Goal: Task Accomplishment & Management: Use online tool/utility

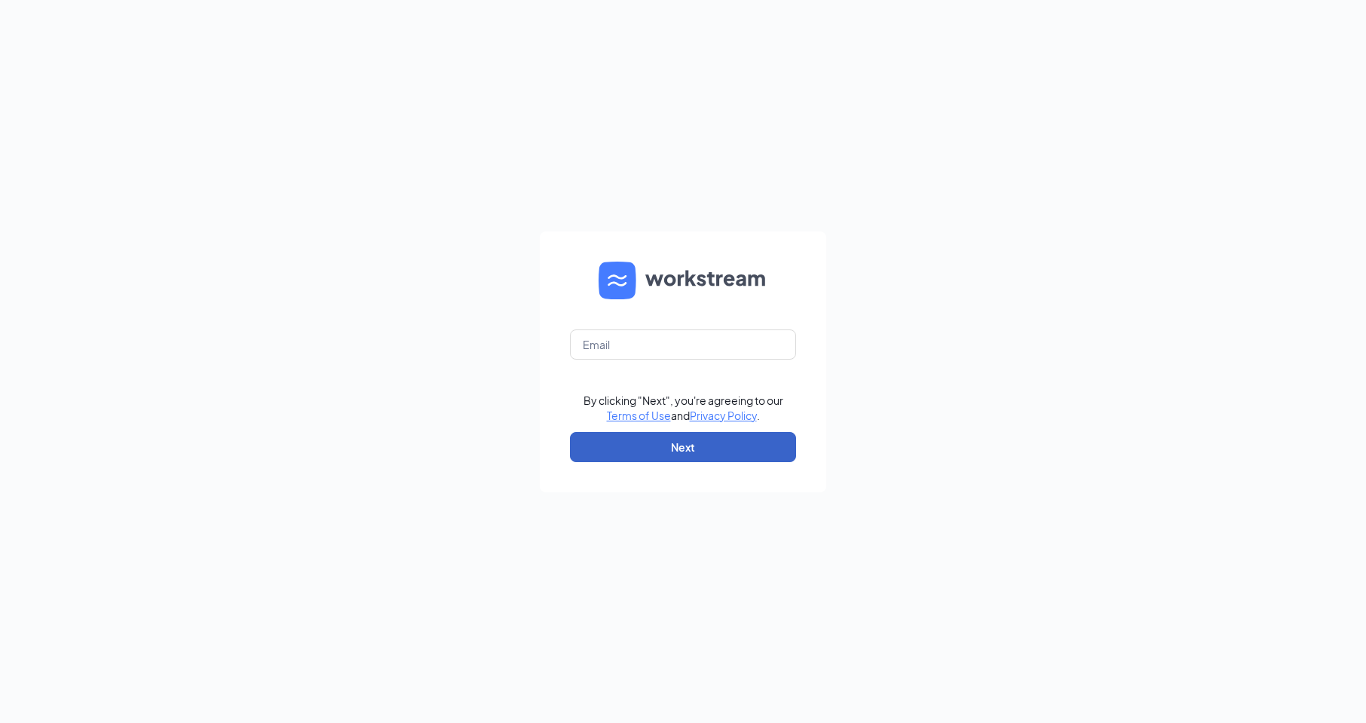
click at [705, 449] on button "Next" at bounding box center [683, 447] width 226 height 30
click at [686, 342] on input "text" at bounding box center [683, 344] width 226 height 30
type input "1365@internal-email.com"
drag, startPoint x: 691, startPoint y: 443, endPoint x: 722, endPoint y: 441, distance: 31.7
click at [690, 443] on button "Next" at bounding box center [683, 447] width 226 height 30
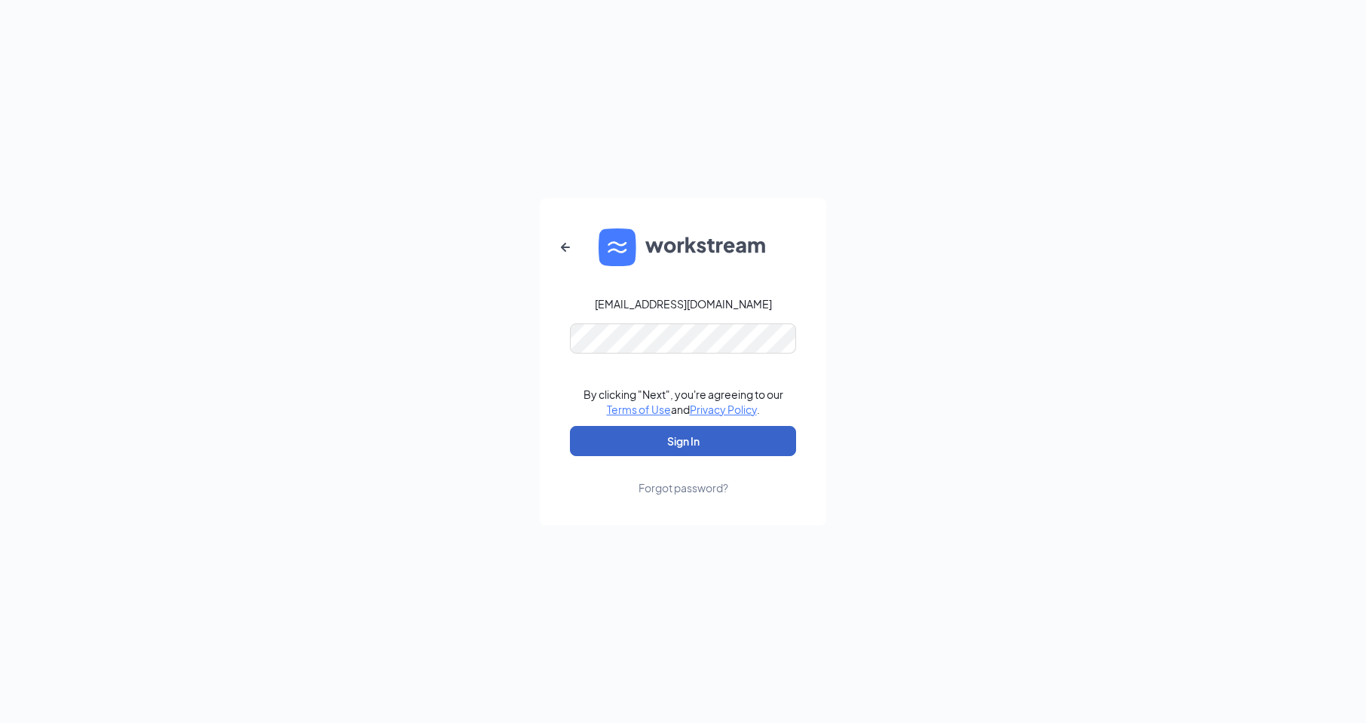
click at [687, 449] on button "Sign In" at bounding box center [683, 441] width 226 height 30
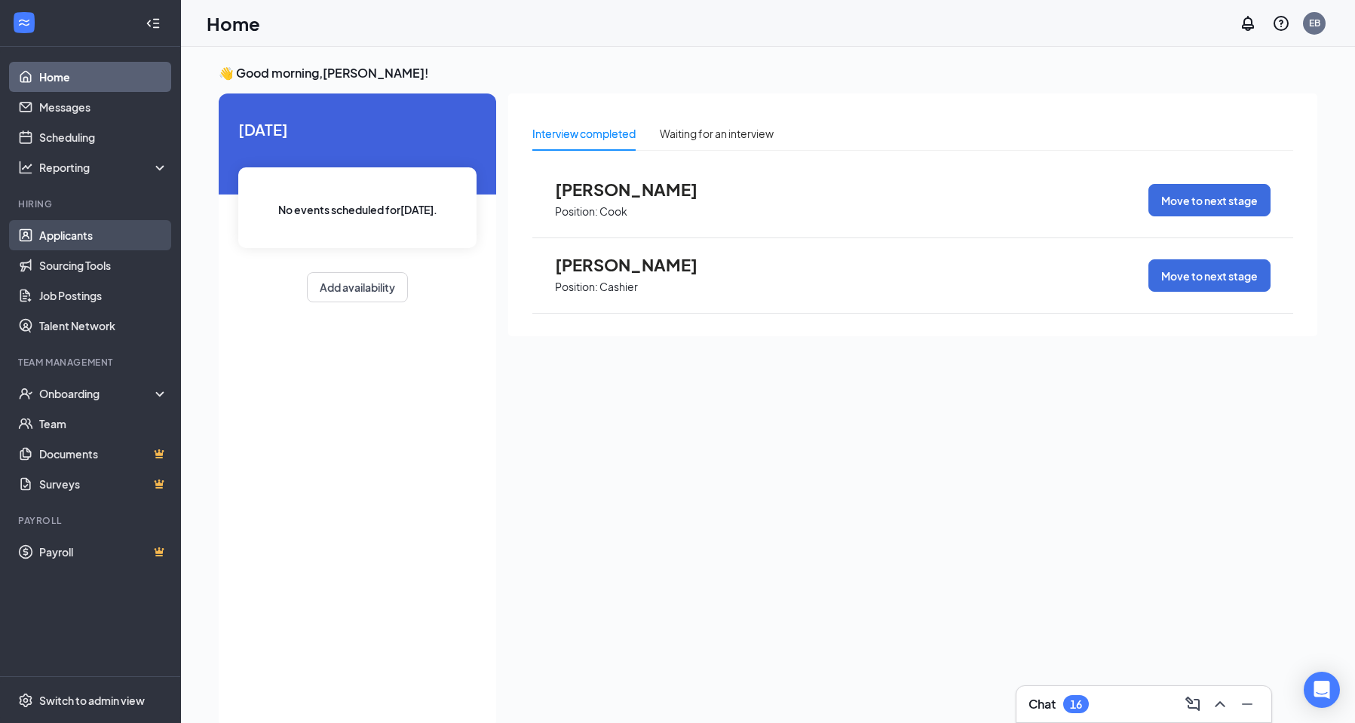
click at [90, 236] on link "Applicants" at bounding box center [103, 235] width 129 height 30
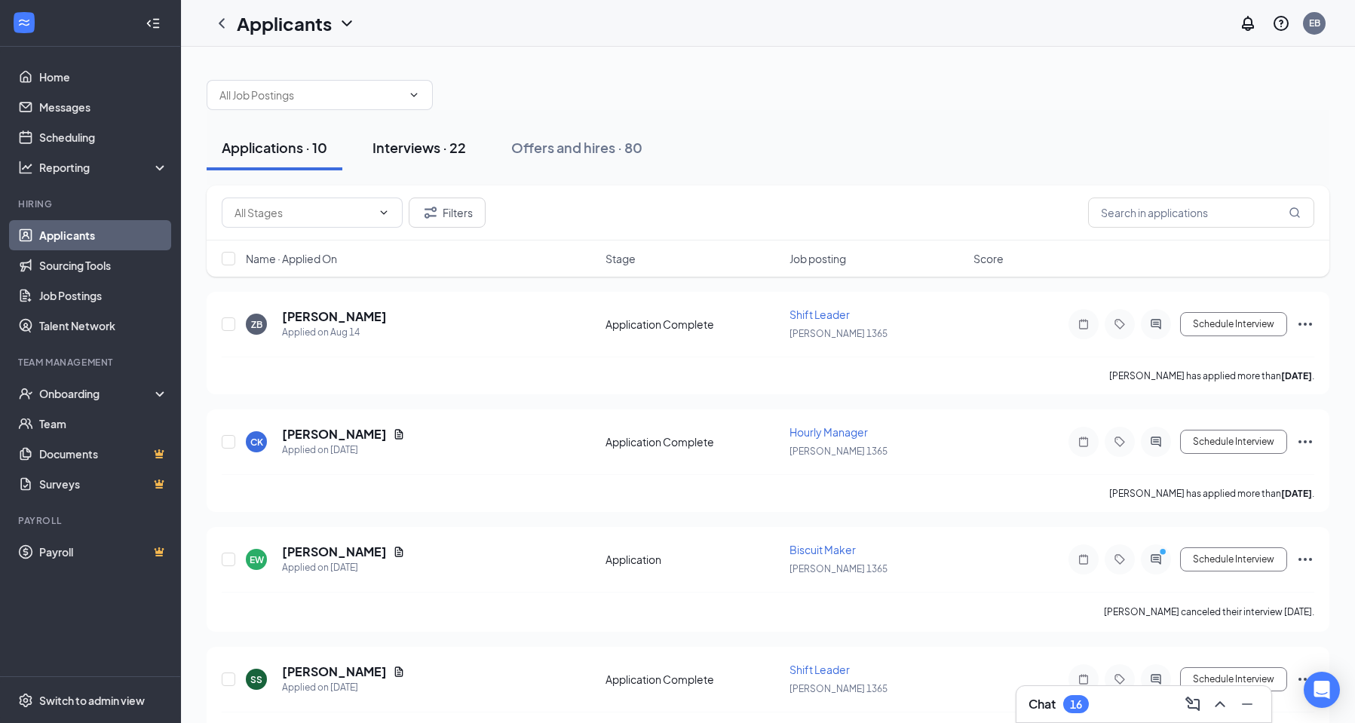
click at [414, 149] on div "Interviews · 22" at bounding box center [418, 147] width 93 height 19
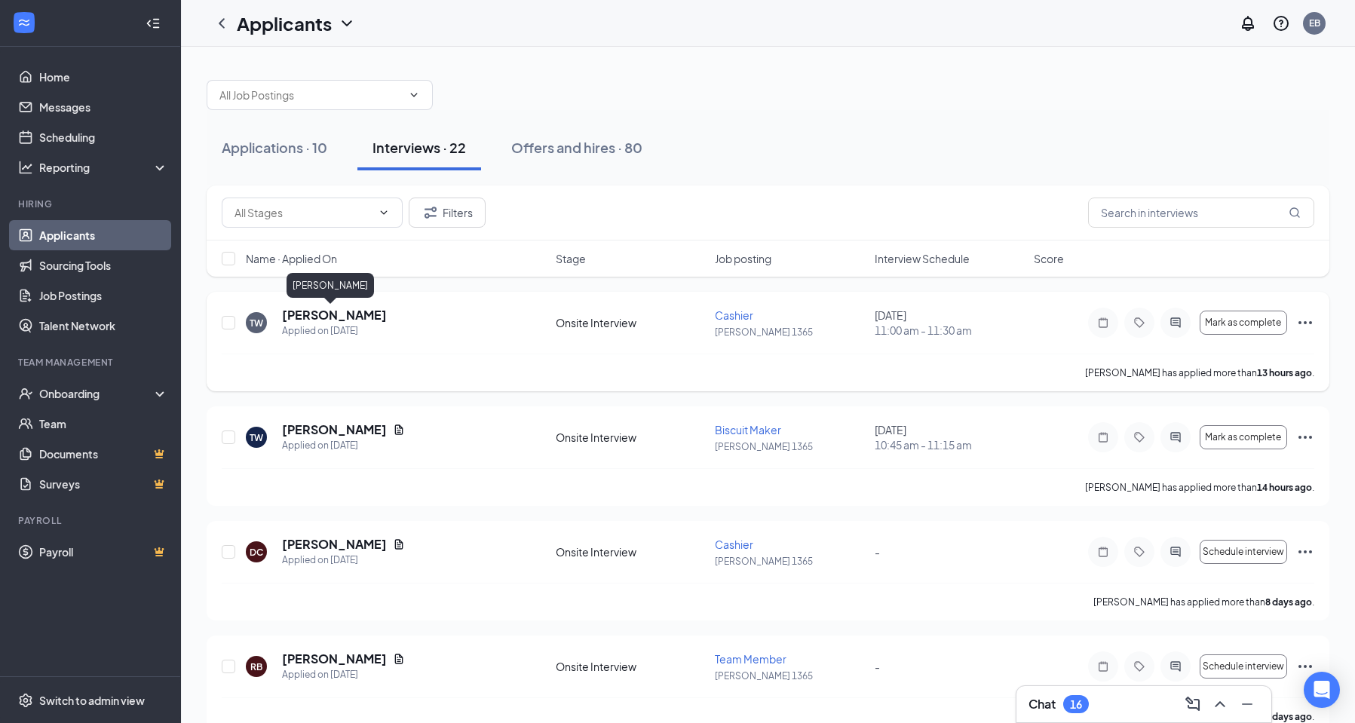
click at [326, 314] on h5 "[PERSON_NAME]" at bounding box center [334, 315] width 105 height 17
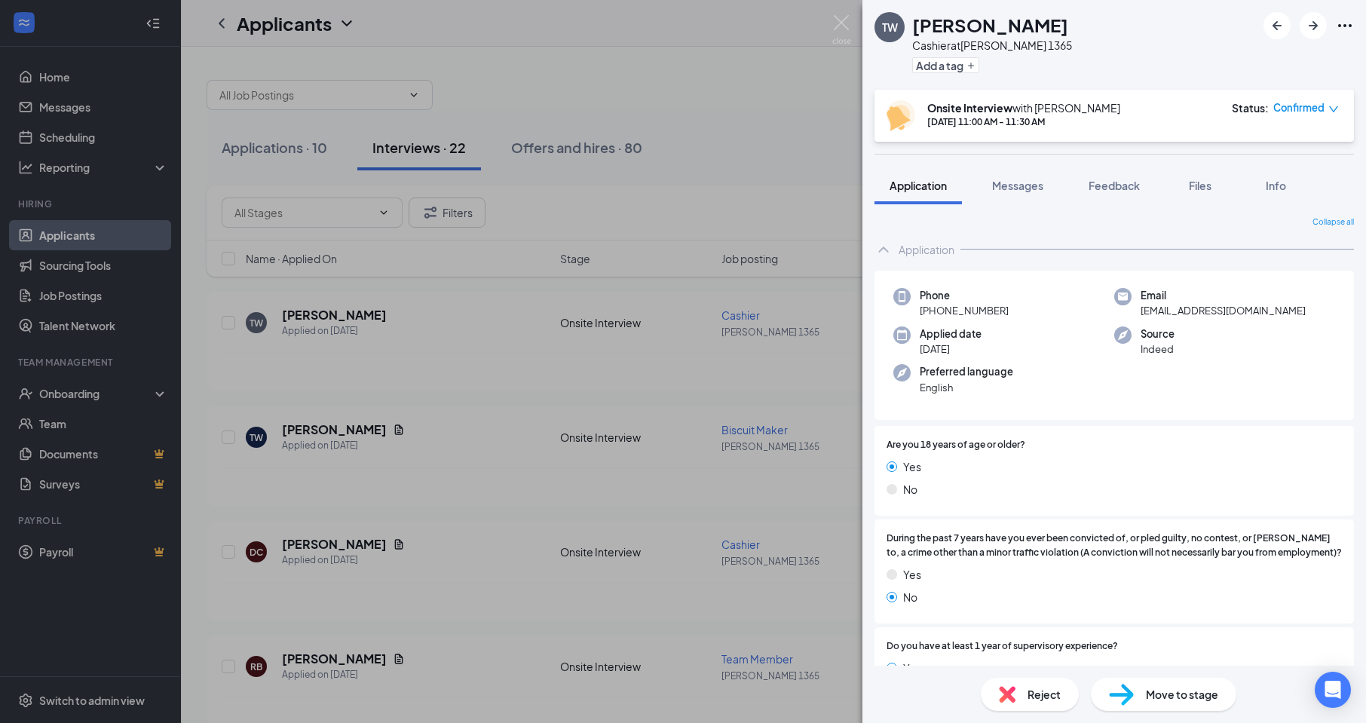
click at [328, 434] on div "TW [PERSON_NAME] at [PERSON_NAME] 1365 Add a tag Onsite Interview with [PERSON_…" at bounding box center [683, 361] width 1366 height 723
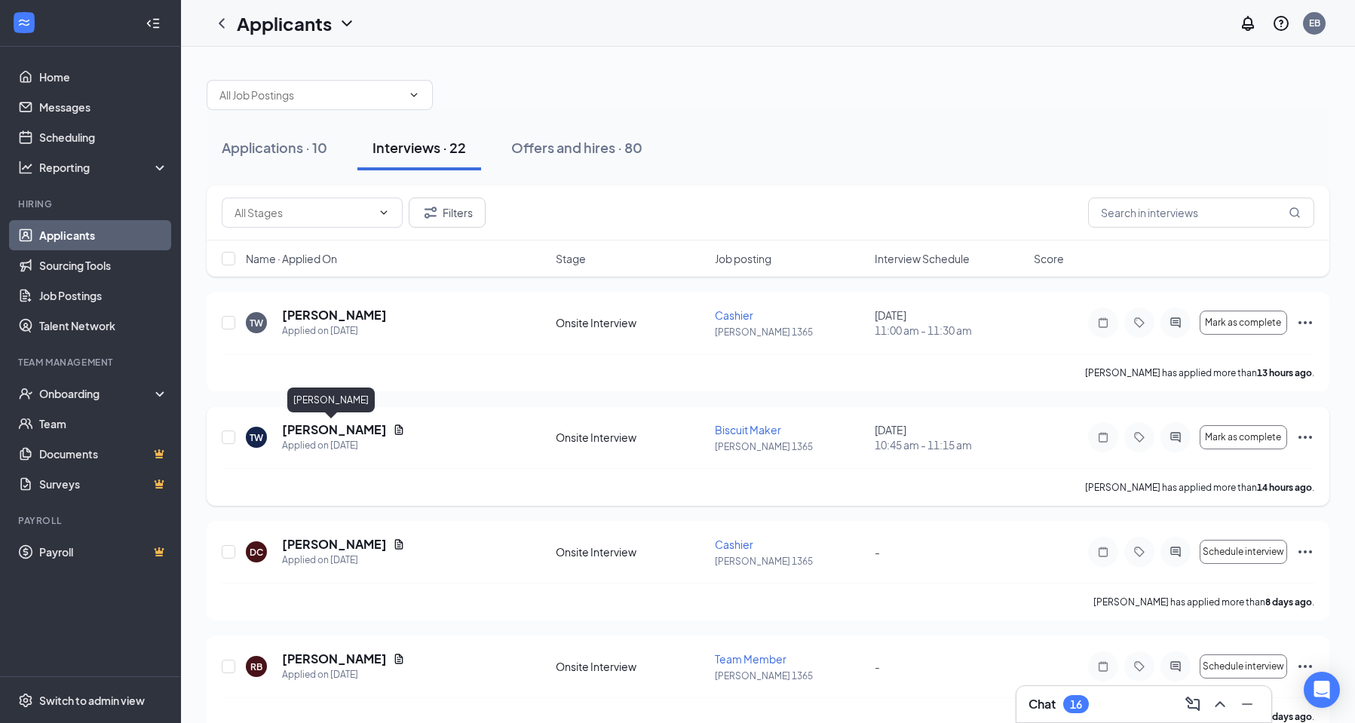
click at [299, 437] on h5 "[PERSON_NAME]" at bounding box center [334, 429] width 105 height 17
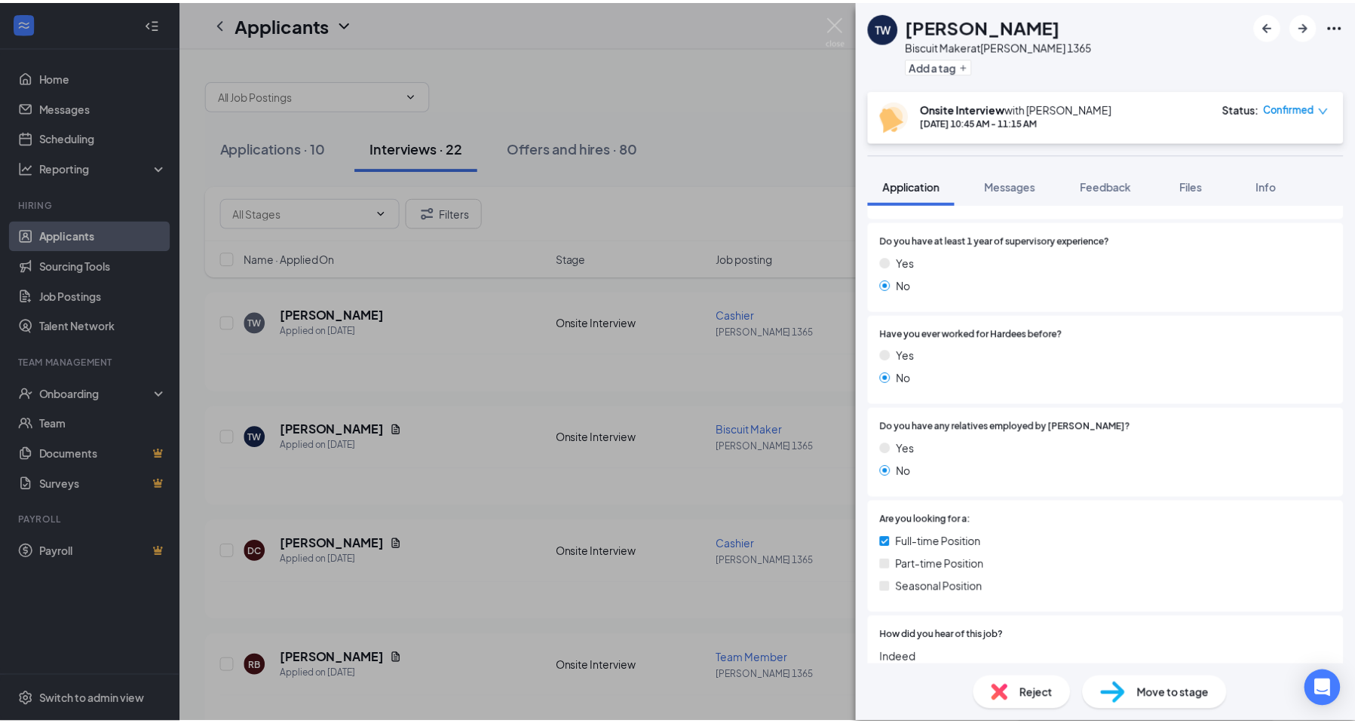
scroll to position [422, 0]
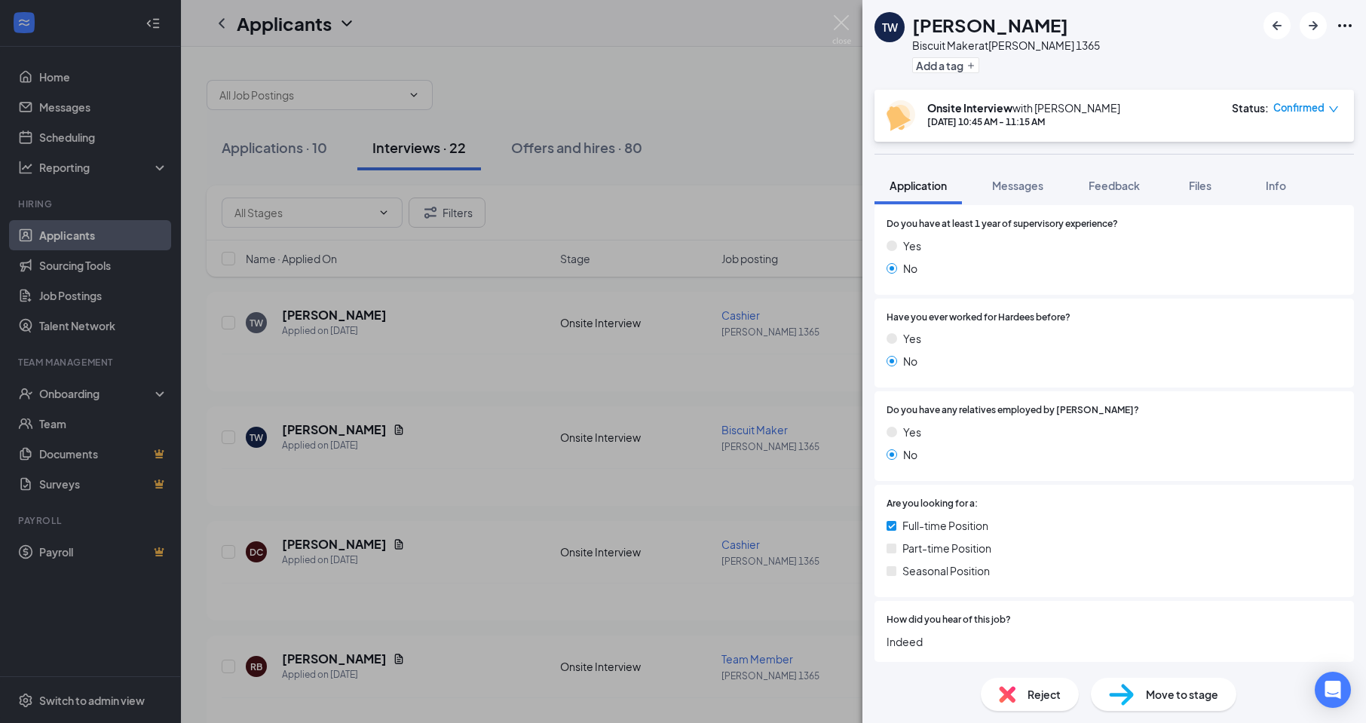
click at [430, 496] on div "TW [PERSON_NAME] Biscuit Maker at [PERSON_NAME] 1365 Add a tag Onsite Interview…" at bounding box center [683, 361] width 1366 height 723
click at [489, 436] on div "TW [PERSON_NAME] Biscuit Maker at [PERSON_NAME] 1365 Add a tag Onsite Interview…" at bounding box center [683, 361] width 1366 height 723
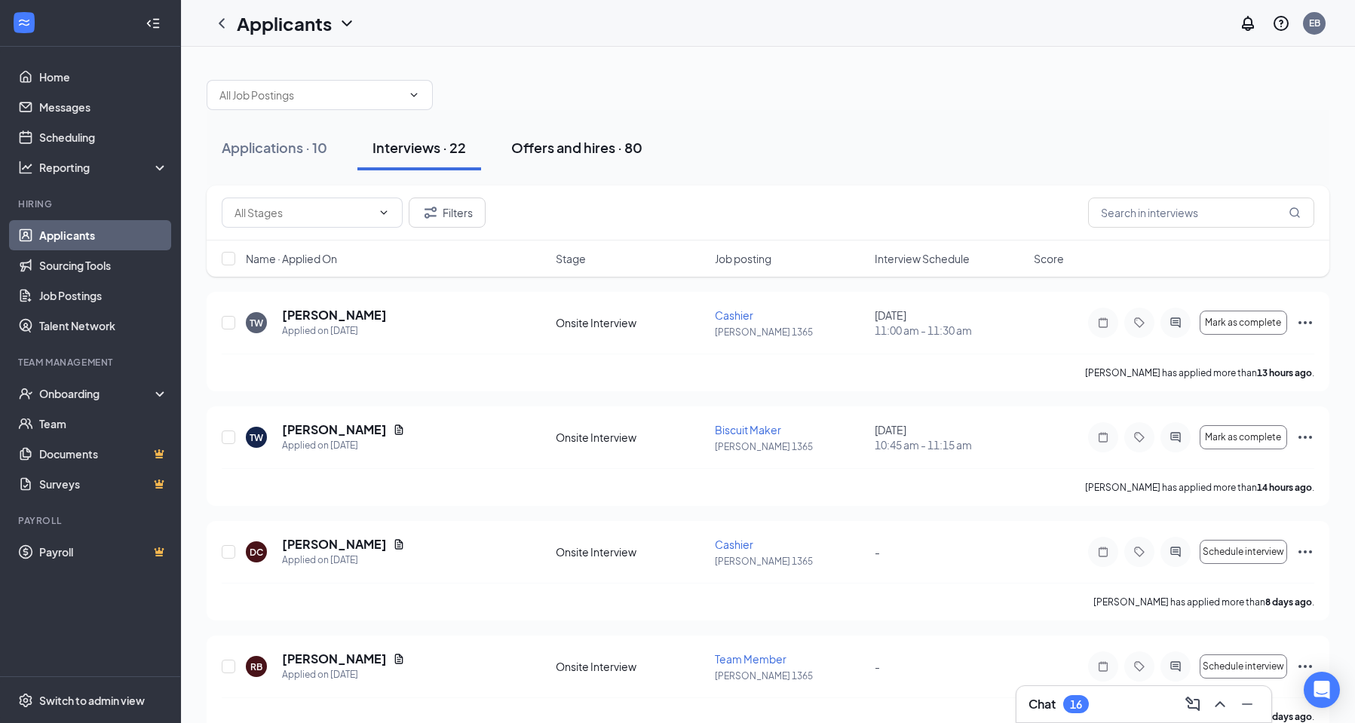
click at [596, 147] on div "Offers and hires · 80" at bounding box center [576, 147] width 131 height 19
